Goal: Transaction & Acquisition: Purchase product/service

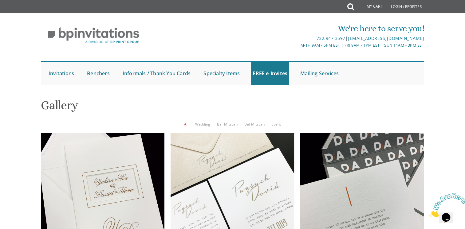
click at [228, 121] on ul "All Wedding Bar Mitzvah Bat Mitzvah Event" at bounding box center [233, 124] width 384 height 6
click at [229, 122] on link "Bar Mitzvah" at bounding box center [227, 124] width 21 height 5
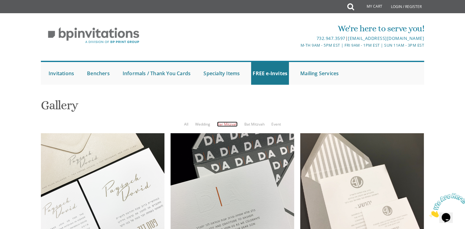
scroll to position [331, 0]
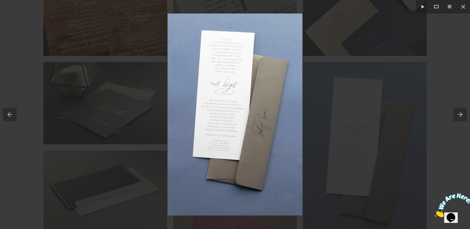
click at [265, 120] on img at bounding box center [235, 115] width 135 height 202
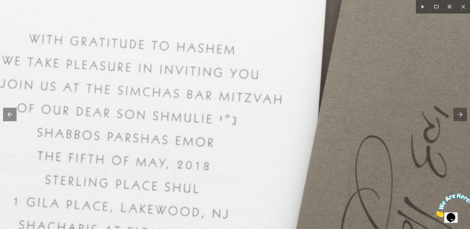
drag, startPoint x: 74, startPoint y: 104, endPoint x: 241, endPoint y: 163, distance: 177.0
click at [241, 163] on img at bounding box center [216, 140] width 965 height 1447
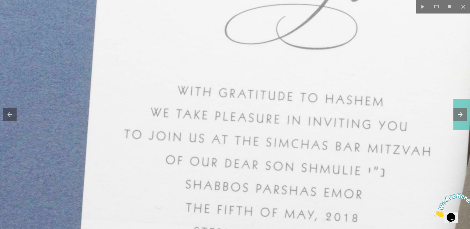
click at [460, 112] on button at bounding box center [461, 114] width 17 height 31
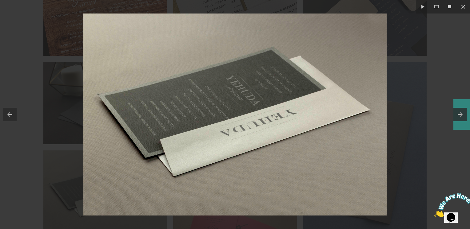
click at [460, 114] on button at bounding box center [461, 114] width 17 height 31
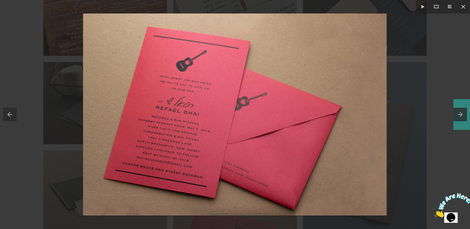
click at [460, 114] on button at bounding box center [461, 114] width 17 height 31
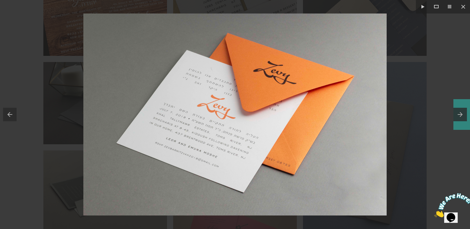
click at [460, 114] on button at bounding box center [461, 114] width 17 height 31
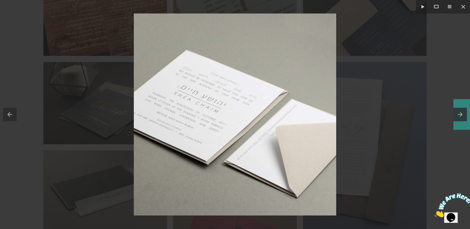
click at [459, 114] on button at bounding box center [461, 114] width 17 height 31
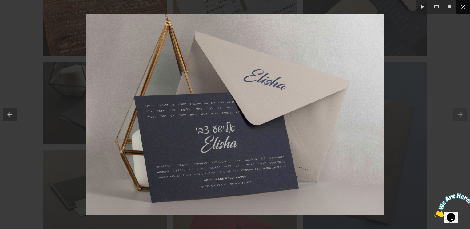
click at [464, 6] on button at bounding box center [464, 7] width 14 height 14
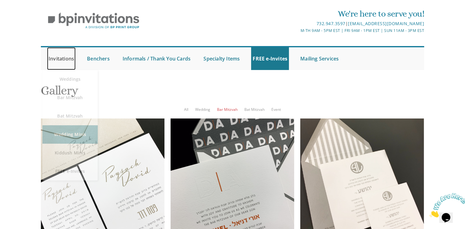
click at [66, 70] on link "Invitations" at bounding box center [61, 58] width 29 height 23
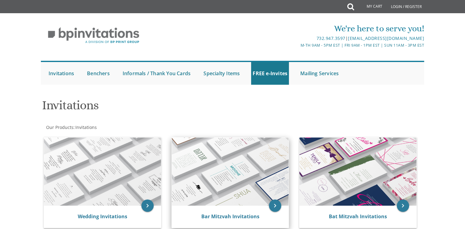
click at [253, 156] on img at bounding box center [230, 172] width 117 height 68
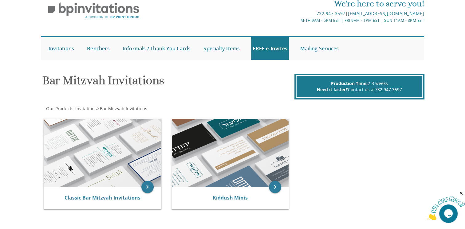
scroll to position [92, 0]
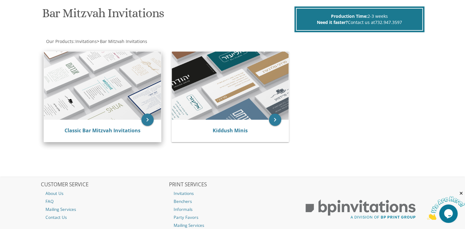
click at [123, 98] on img at bounding box center [102, 86] width 117 height 68
